Goal: Task Accomplishment & Management: Manage account settings

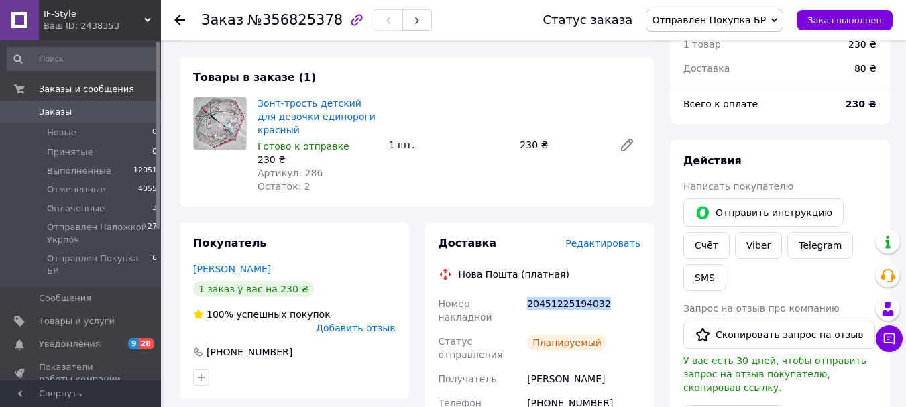
scroll to position [410, 0]
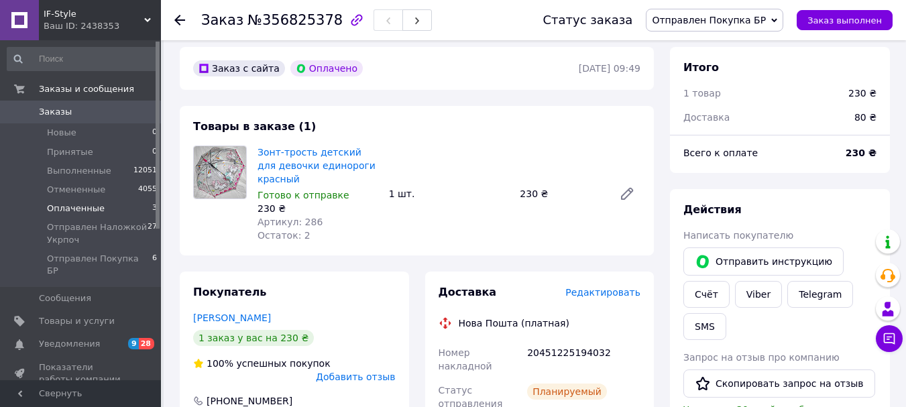
click at [69, 208] on span "Оплаченные" at bounding box center [76, 209] width 58 height 12
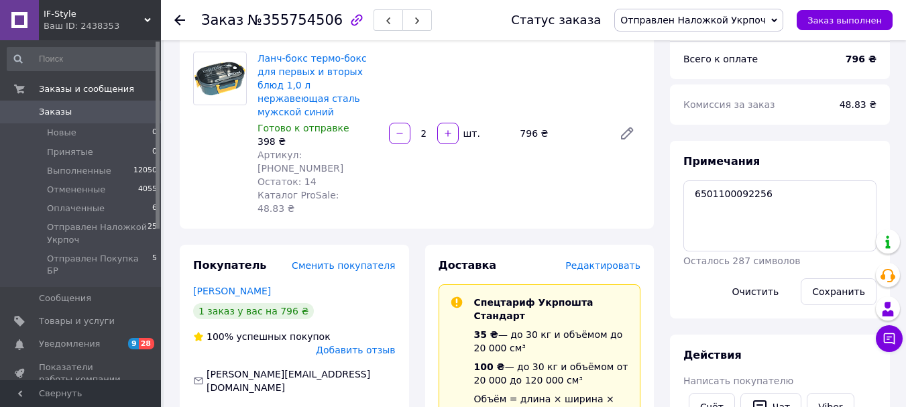
scroll to position [67, 0]
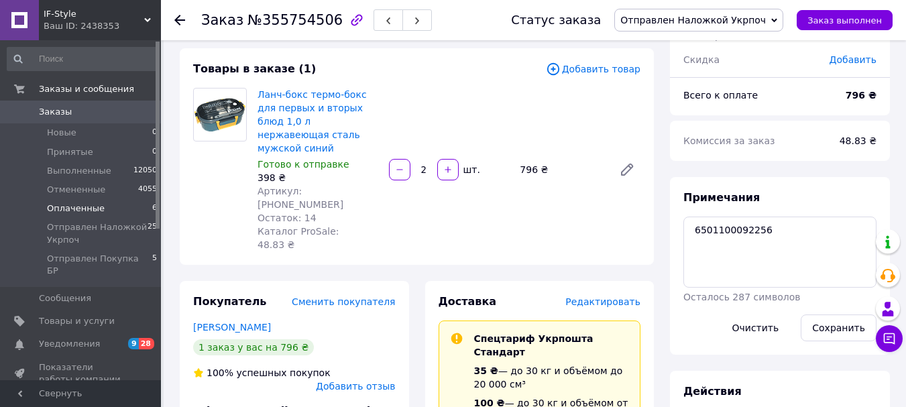
click at [78, 208] on span "Оплаченные" at bounding box center [76, 209] width 58 height 12
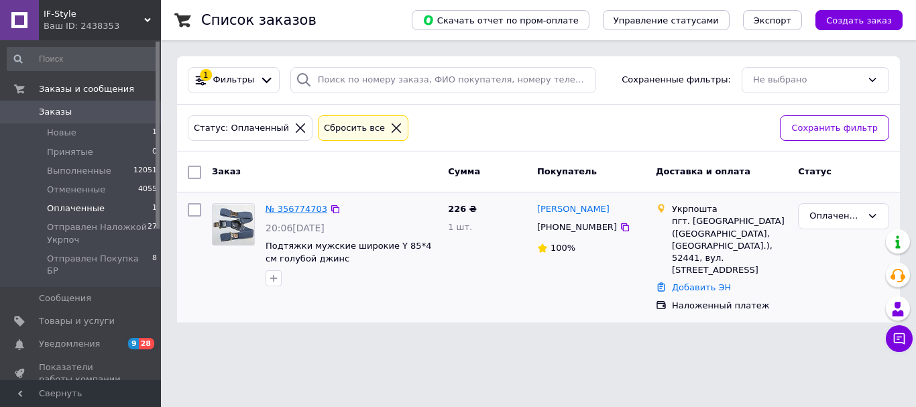
click at [282, 211] on link "№ 356774703" at bounding box center [297, 209] width 62 height 10
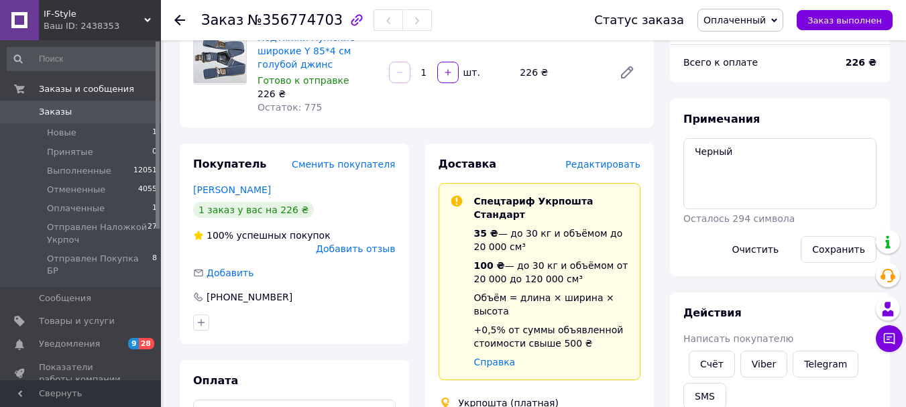
scroll to position [134, 0]
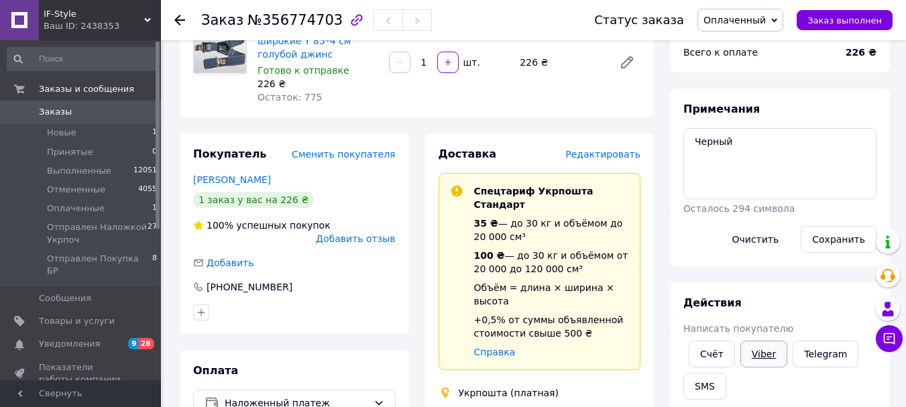
click at [757, 353] on link "Viber" at bounding box center [763, 354] width 47 height 27
click at [734, 146] on textarea "Черный" at bounding box center [779, 163] width 193 height 71
paste textarea "6501100093082"
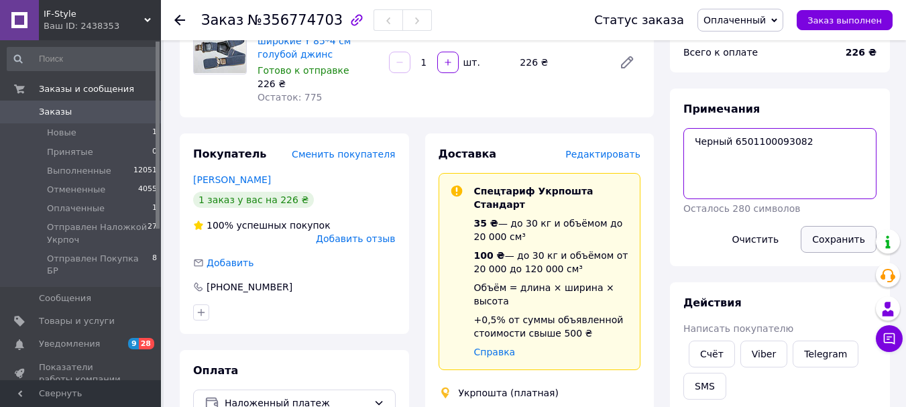
type textarea "Черный 6501100093082"
click at [823, 241] on button "Сохранить" at bounding box center [839, 239] width 76 height 27
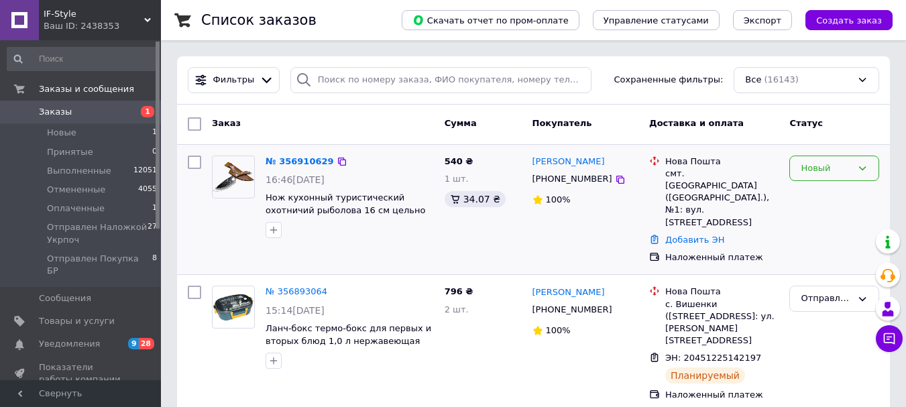
click at [819, 174] on div "Новый" at bounding box center [826, 169] width 51 height 14
click at [825, 271] on li "Оплаченный" at bounding box center [834, 270] width 89 height 25
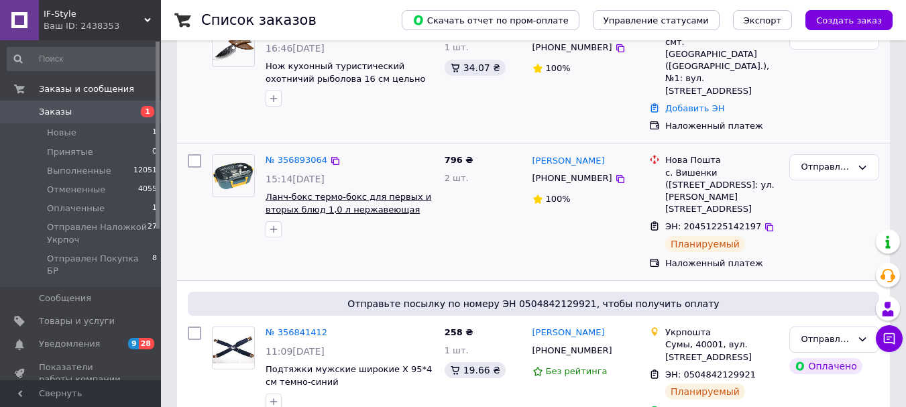
scroll to position [134, 0]
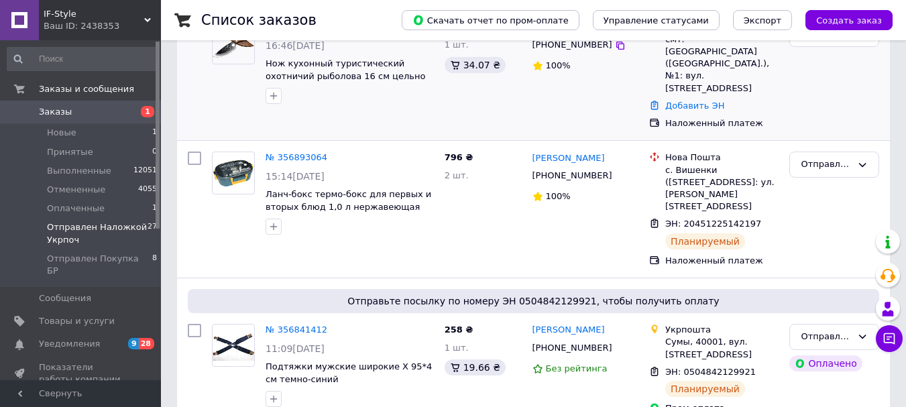
click at [76, 223] on span "Отправлен Наложкой Укрпоч" at bounding box center [97, 233] width 101 height 24
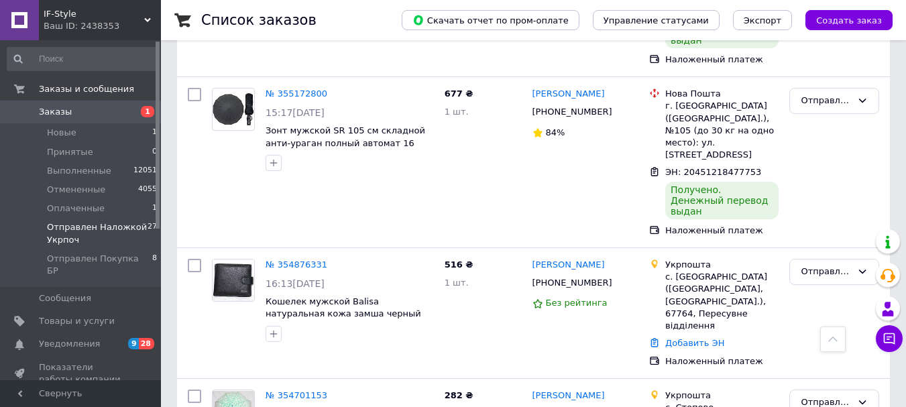
scroll to position [3334, 0]
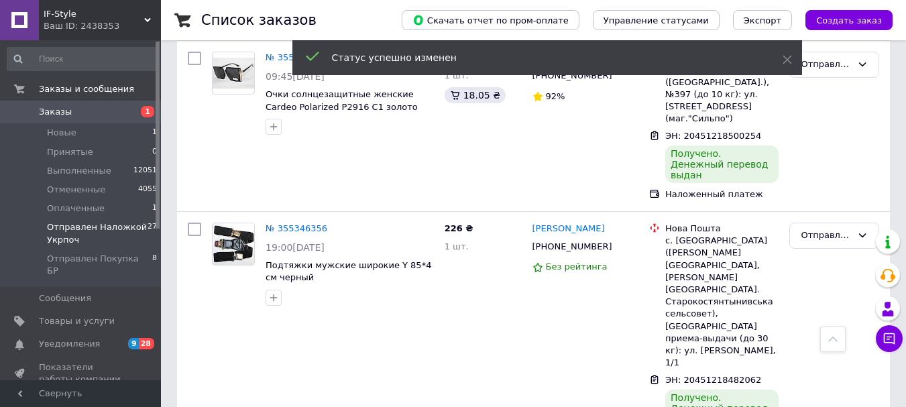
scroll to position [2663, 0]
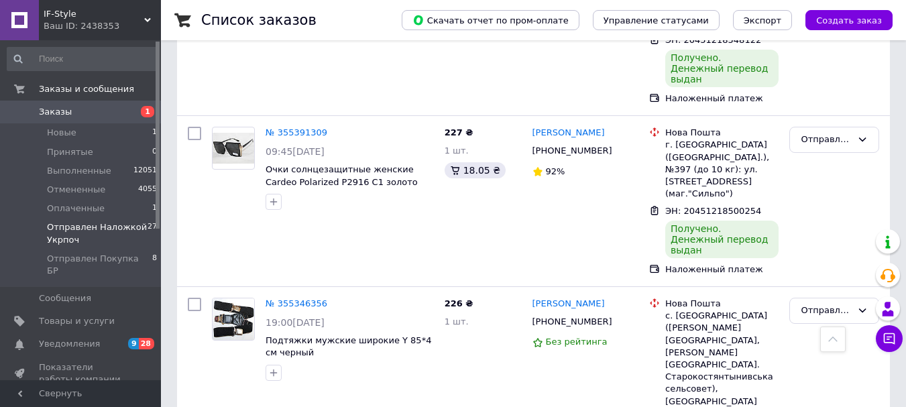
scroll to position [2596, 0]
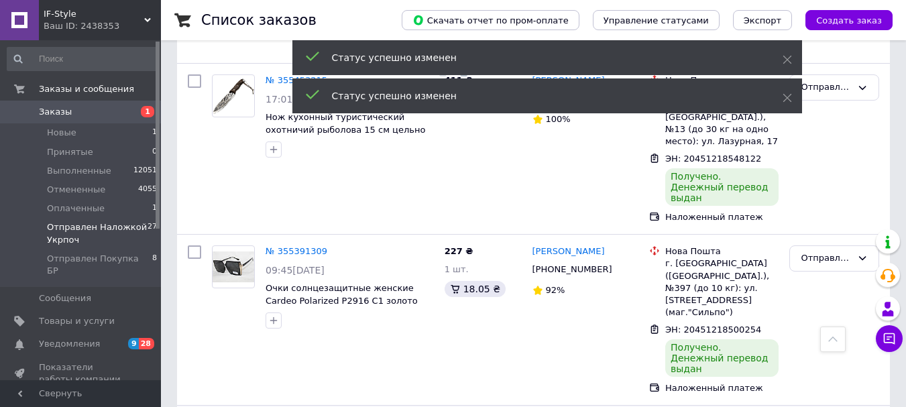
scroll to position [2395, 0]
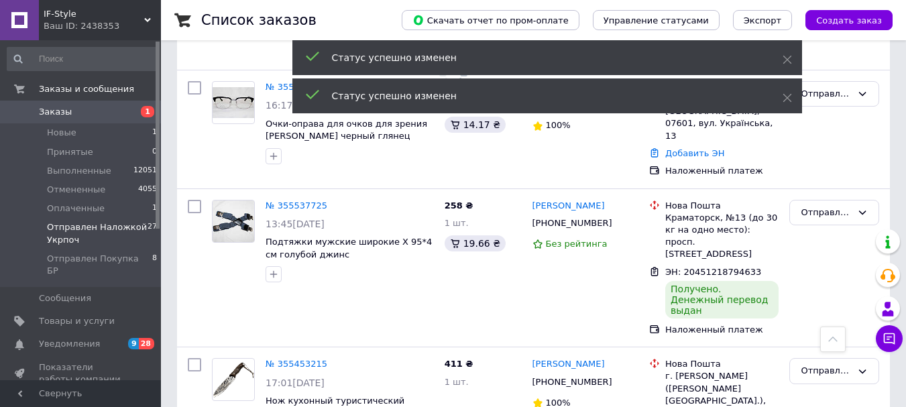
scroll to position [2194, 0]
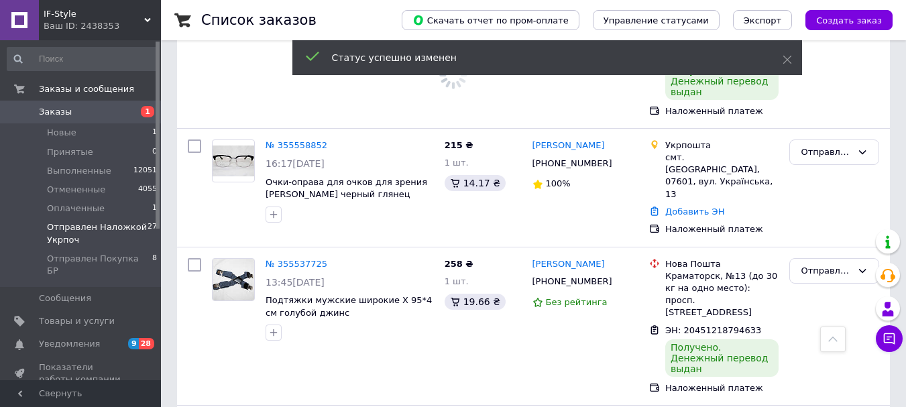
scroll to position [2126, 0]
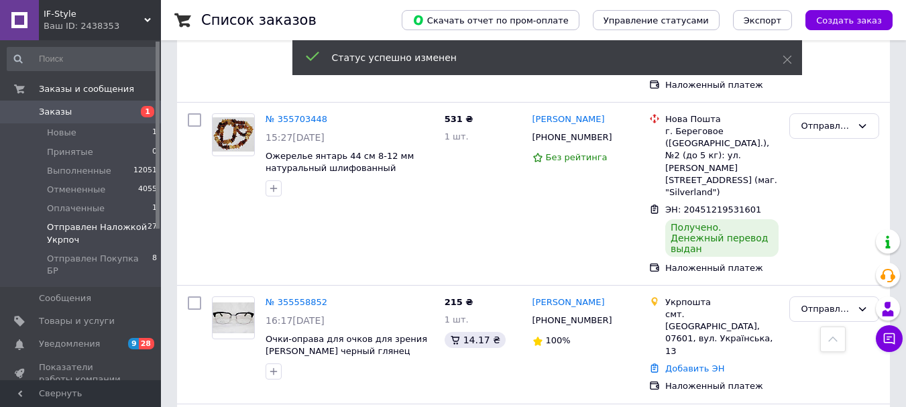
scroll to position [1992, 0]
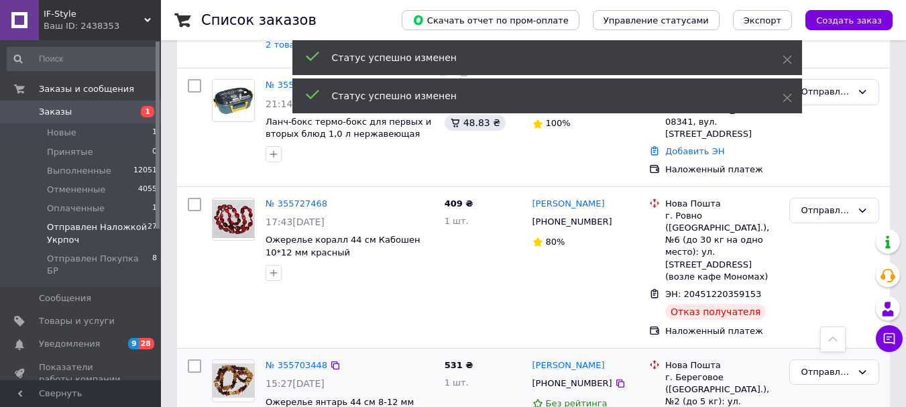
scroll to position [1724, 0]
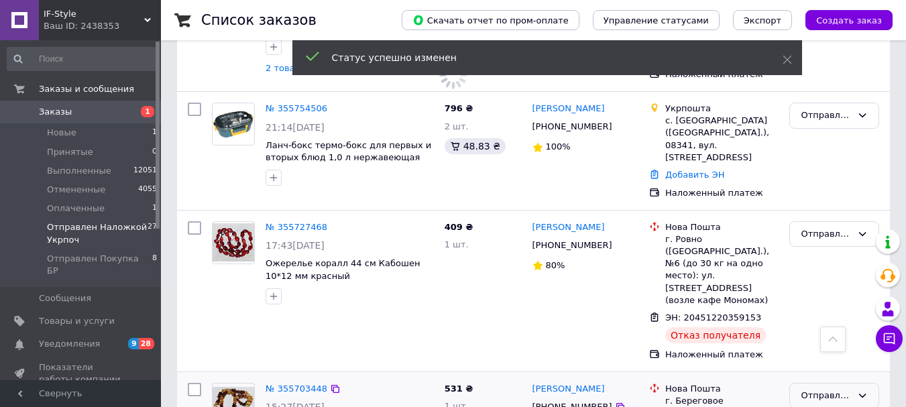
click at [823, 389] on div "Отправлен Наложкой Укрпоч" at bounding box center [826, 396] width 51 height 14
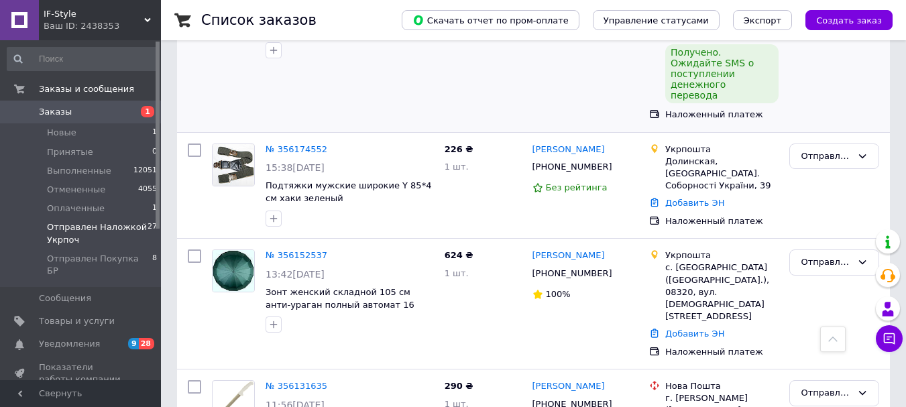
scroll to position [1188, 0]
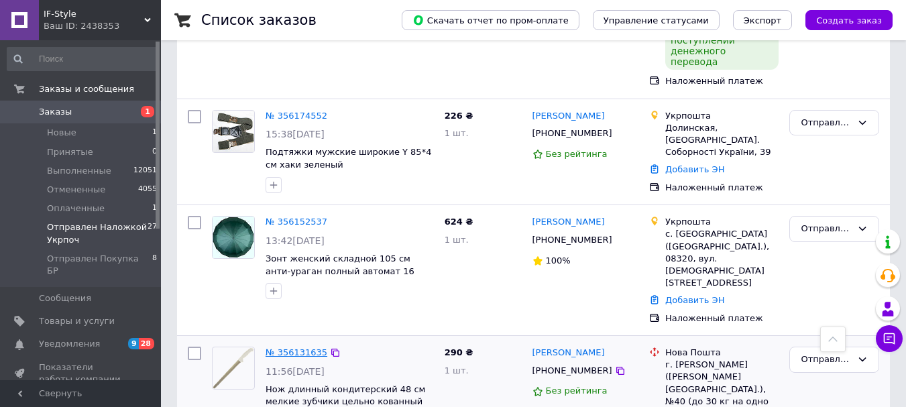
click at [306, 347] on link "№ 356131635" at bounding box center [297, 352] width 62 height 10
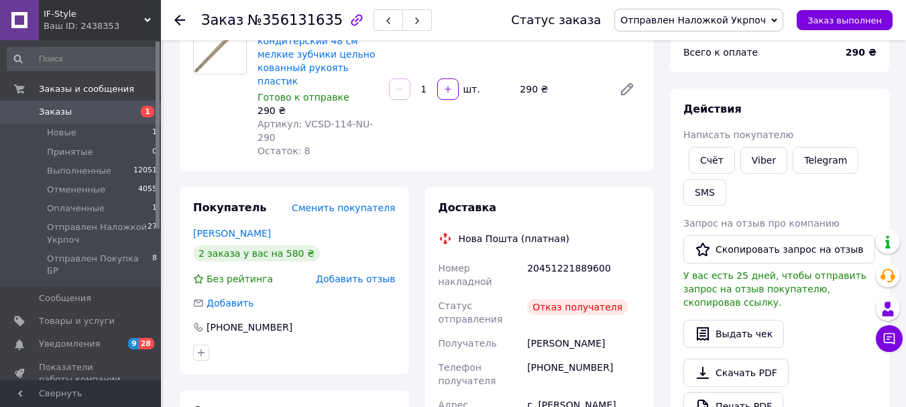
scroll to position [201, 0]
